Goal: Information Seeking & Learning: Learn about a topic

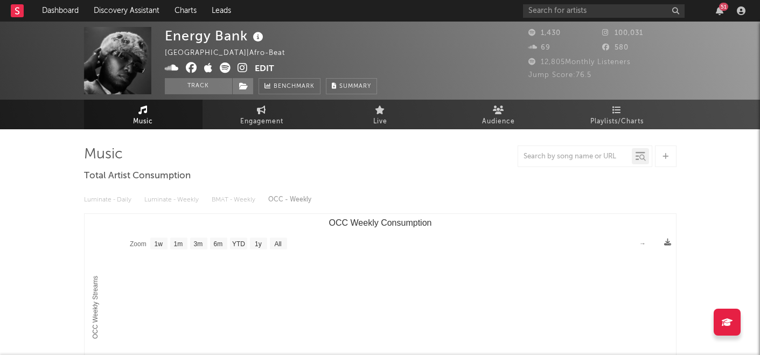
select select "1w"
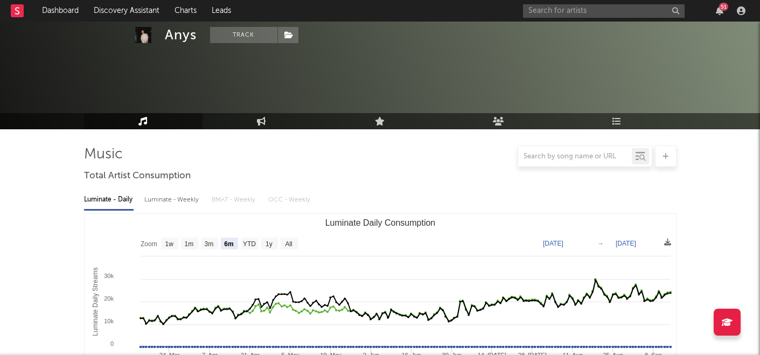
select select "6m"
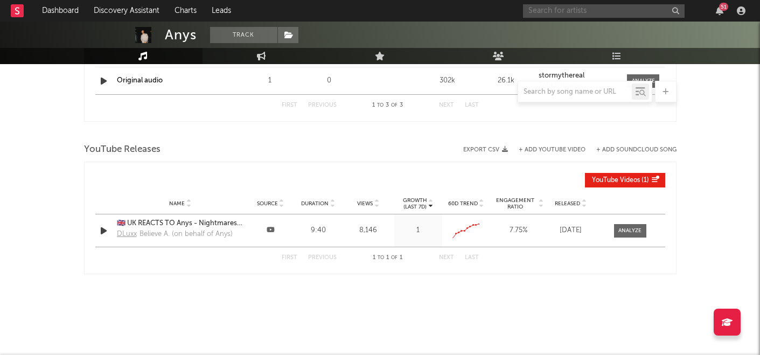
click at [562, 9] on input "text" at bounding box center [604, 10] width 162 height 13
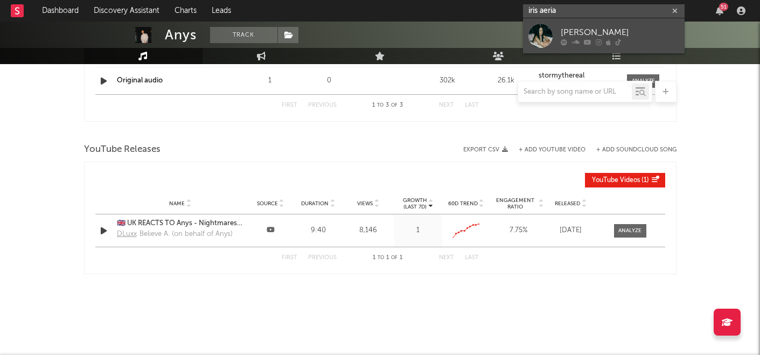
type input "iris aeria"
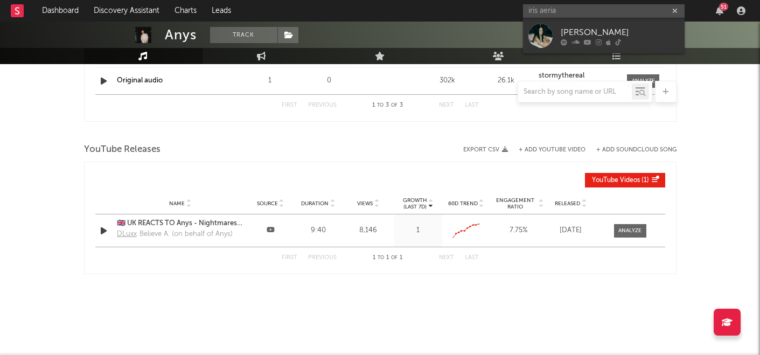
click at [587, 41] on icon at bounding box center [588, 42] width 8 height 6
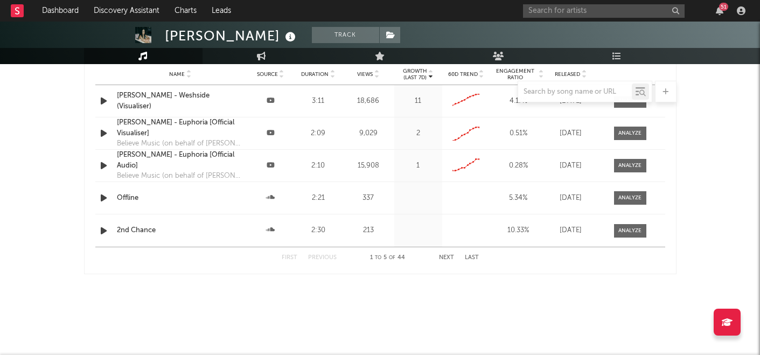
select select "6m"
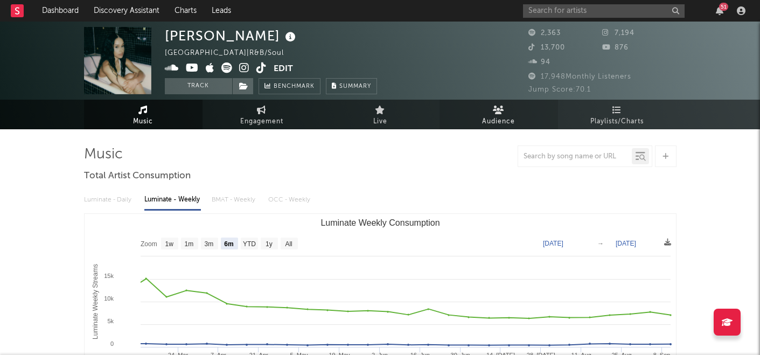
click at [490, 129] on link "Audience" at bounding box center [498, 115] width 118 height 30
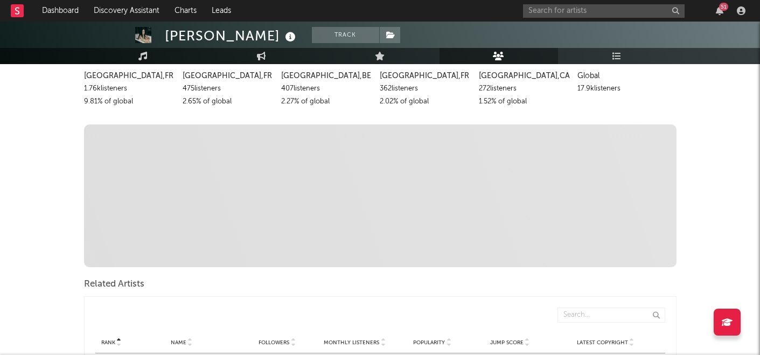
scroll to position [14, 0]
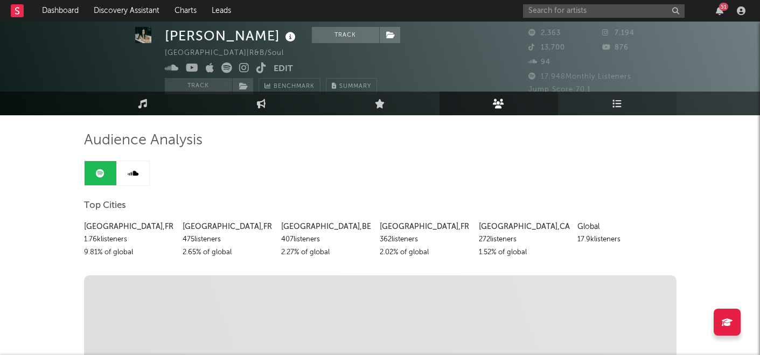
click at [629, 102] on link "Playlists/Charts" at bounding box center [617, 104] width 118 height 24
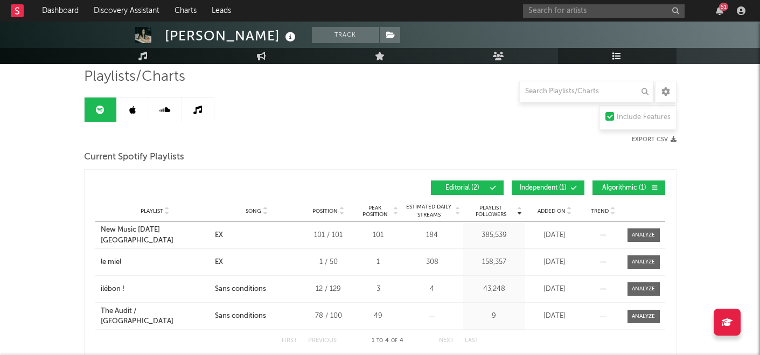
scroll to position [94, 0]
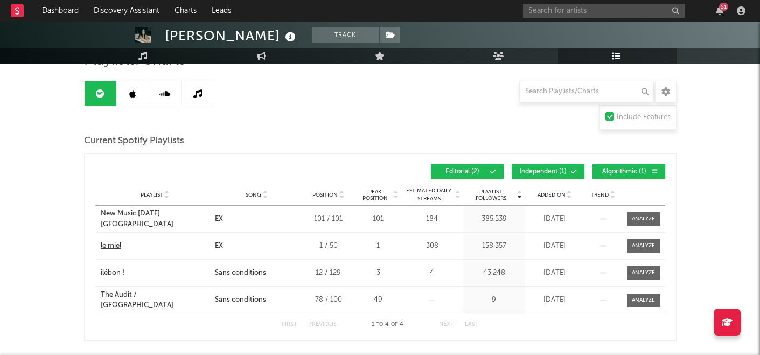
click at [113, 247] on div "le miel" at bounding box center [111, 246] width 20 height 11
